Goal: Navigation & Orientation: Find specific page/section

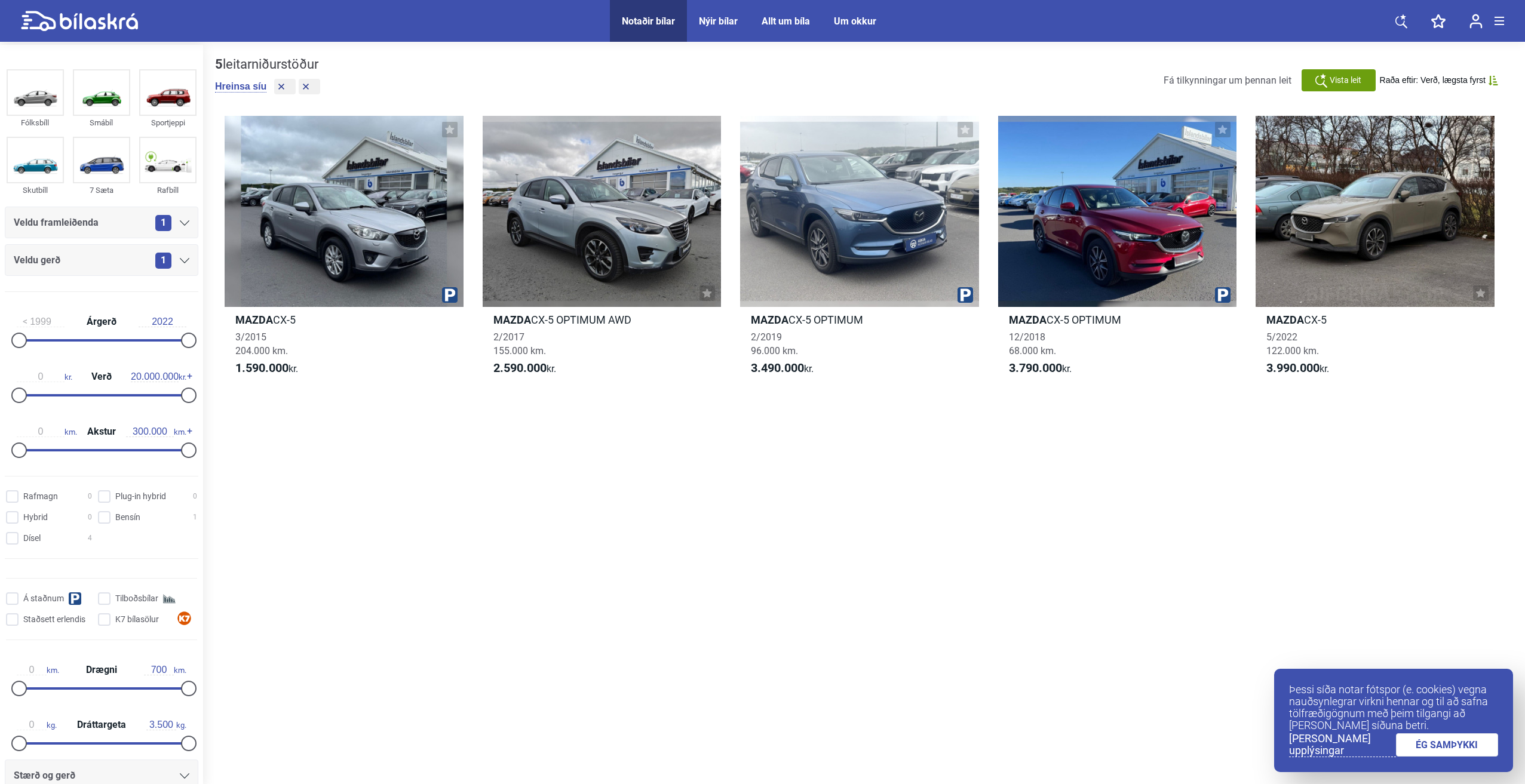
click at [1395, 27] on icon at bounding box center [1400, 21] width 12 height 15
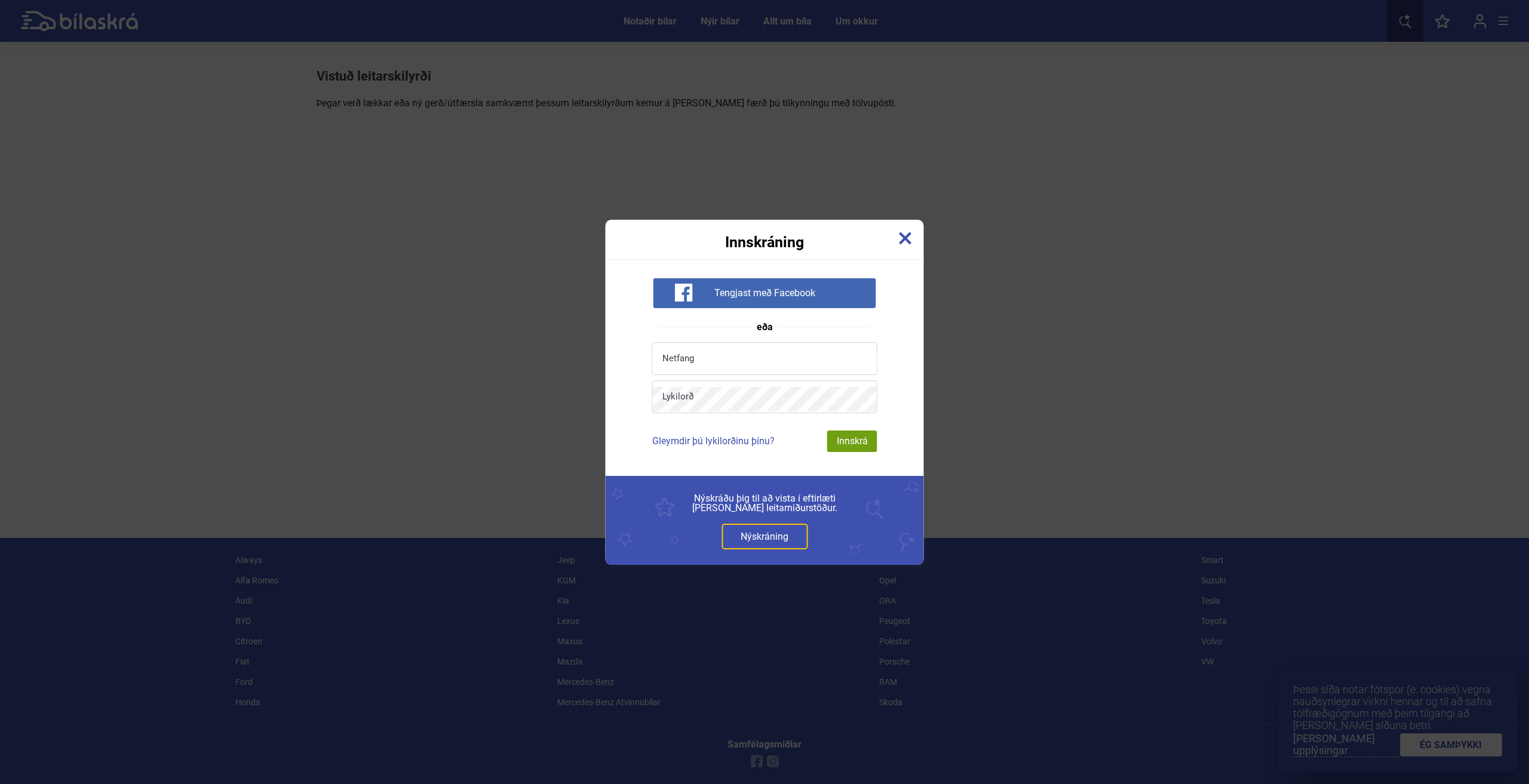
click at [907, 238] on img at bounding box center [905, 238] width 14 height 14
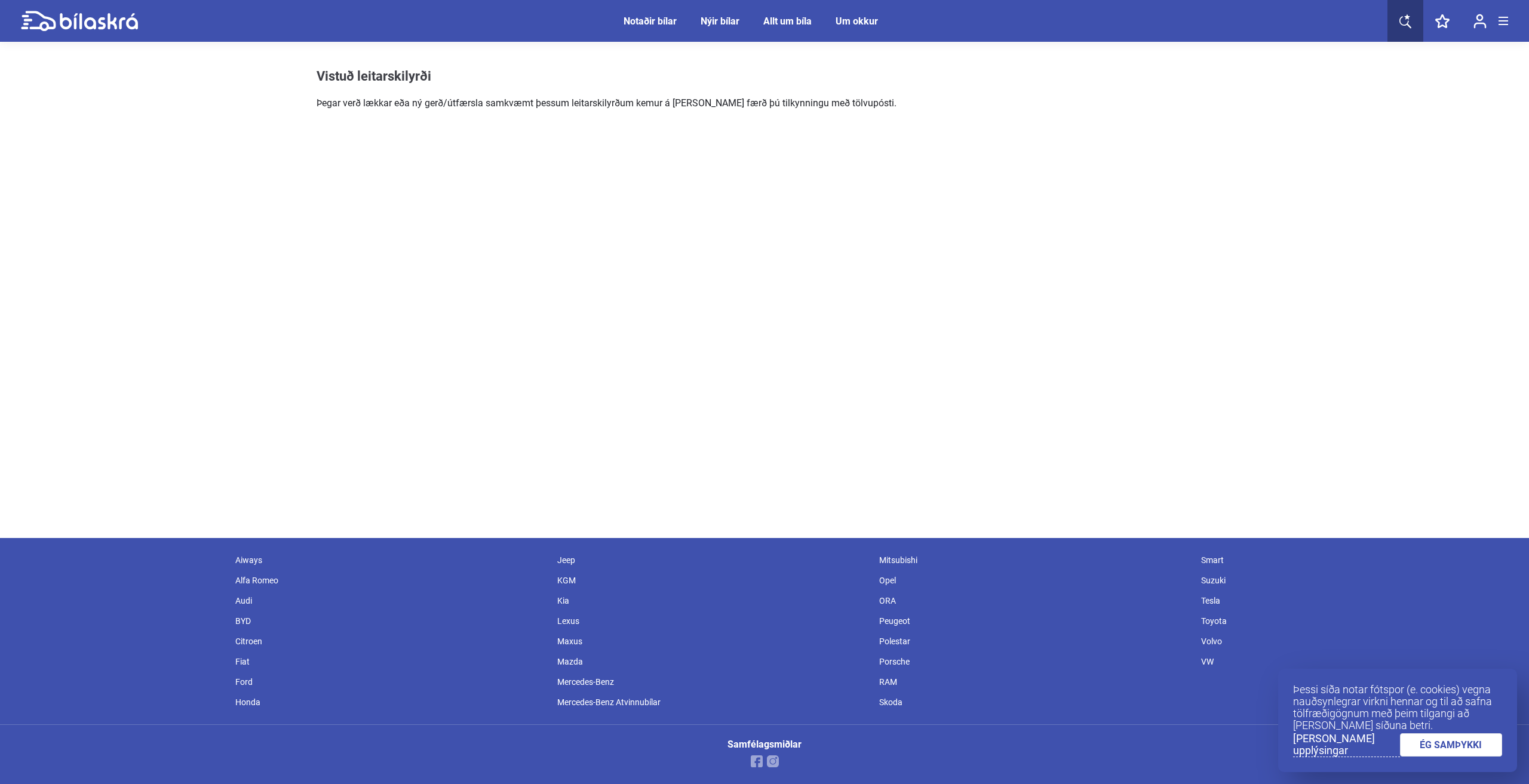
click at [666, 12] on span "Notaðir bílar" at bounding box center [650, 21] width 77 height 42
click at [662, 22] on div "Notaðir bílar" at bounding box center [650, 21] width 53 height 12
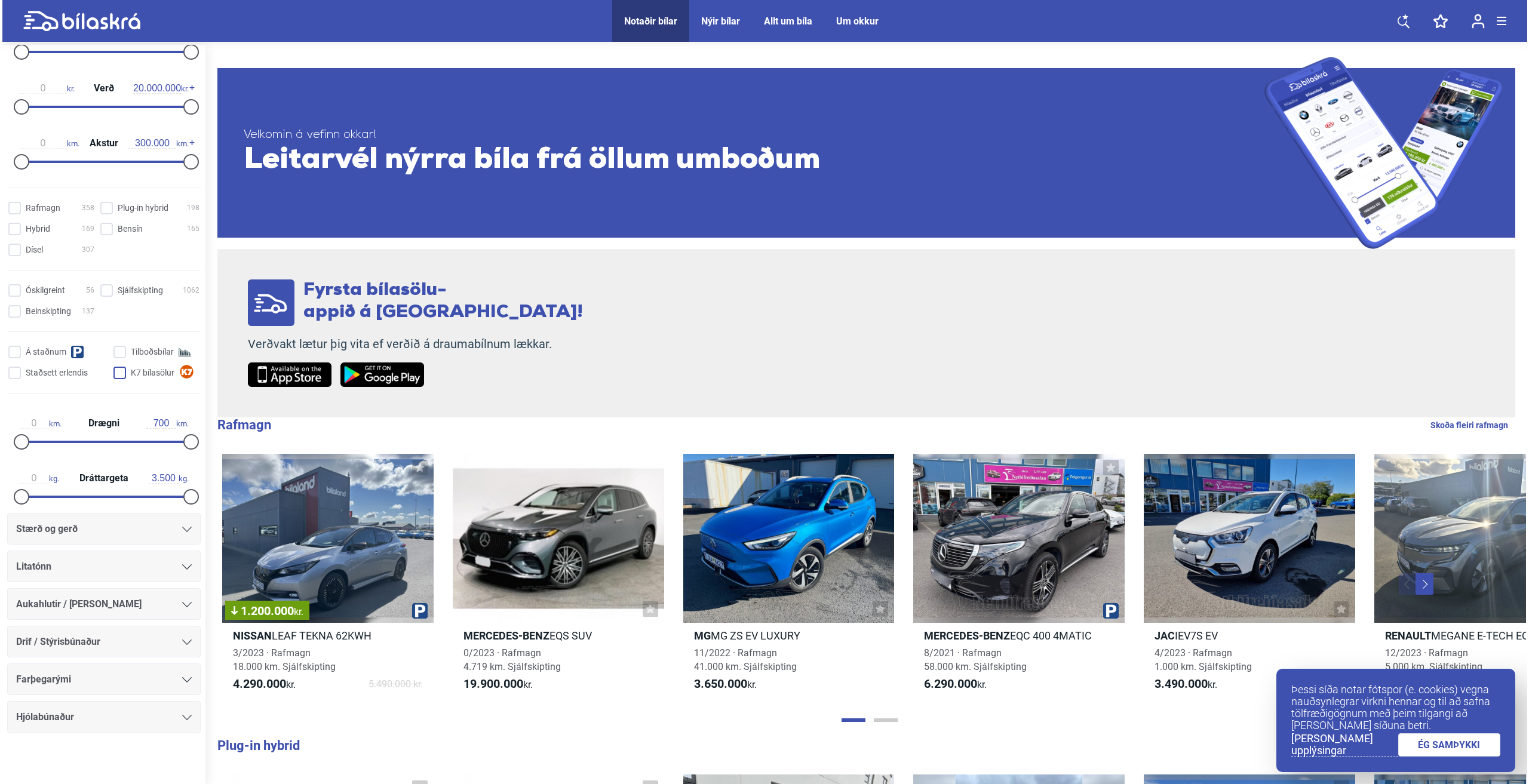
scroll to position [257, 0]
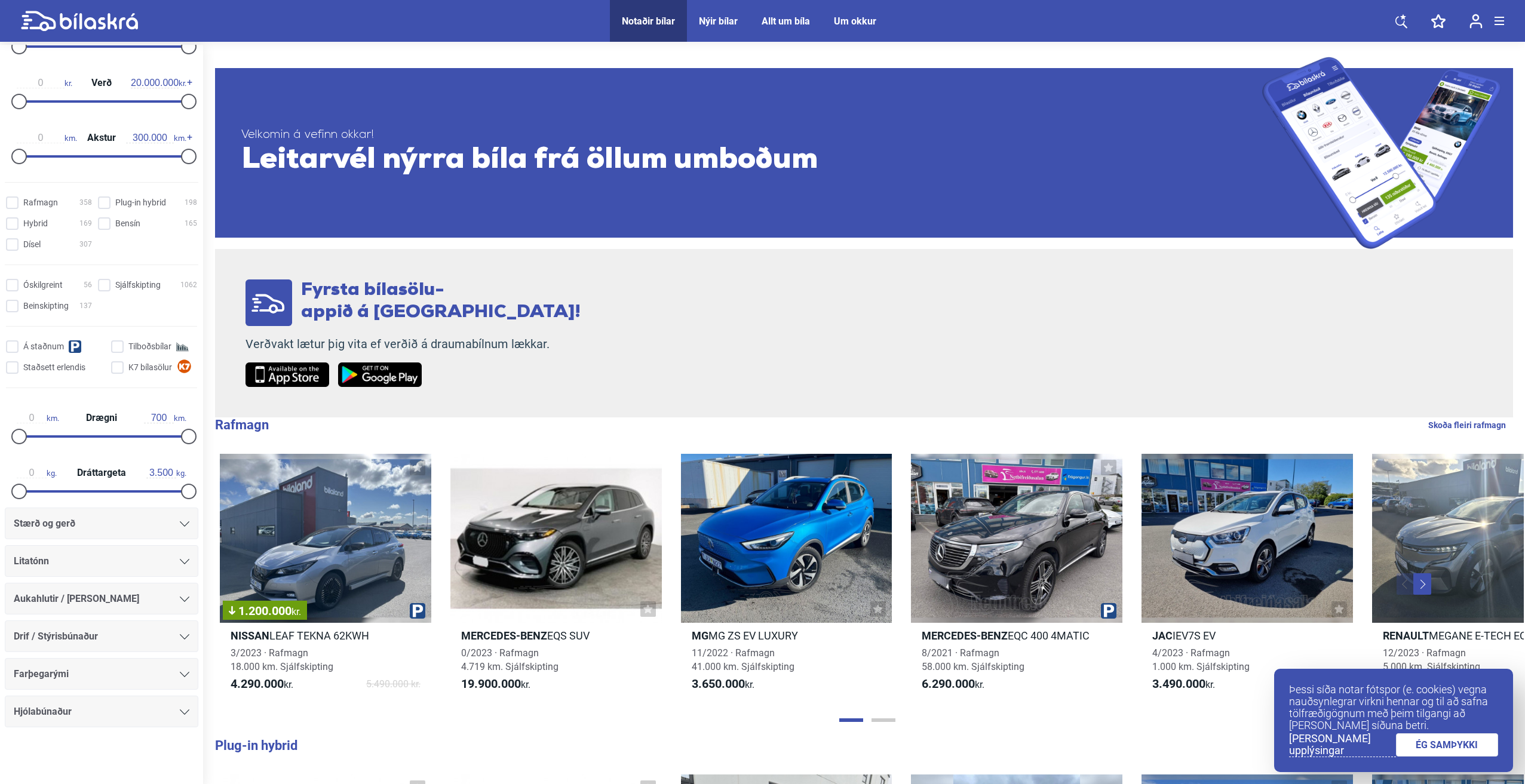
click at [1408, 23] on link at bounding box center [1401, 21] width 36 height 42
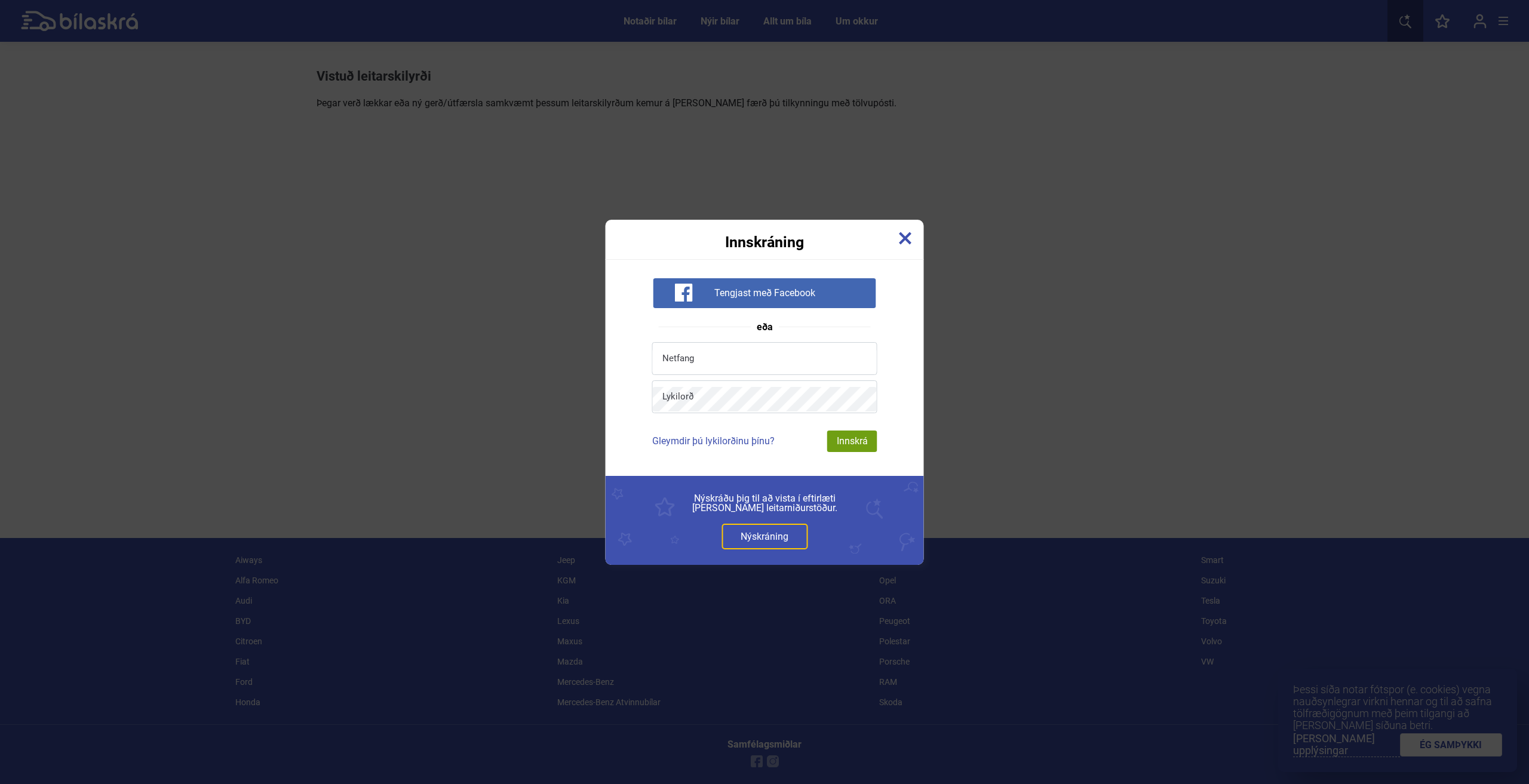
click at [916, 236] on div "Innskráning" at bounding box center [764, 234] width 318 height 30
